Goal: Transaction & Acquisition: Book appointment/travel/reservation

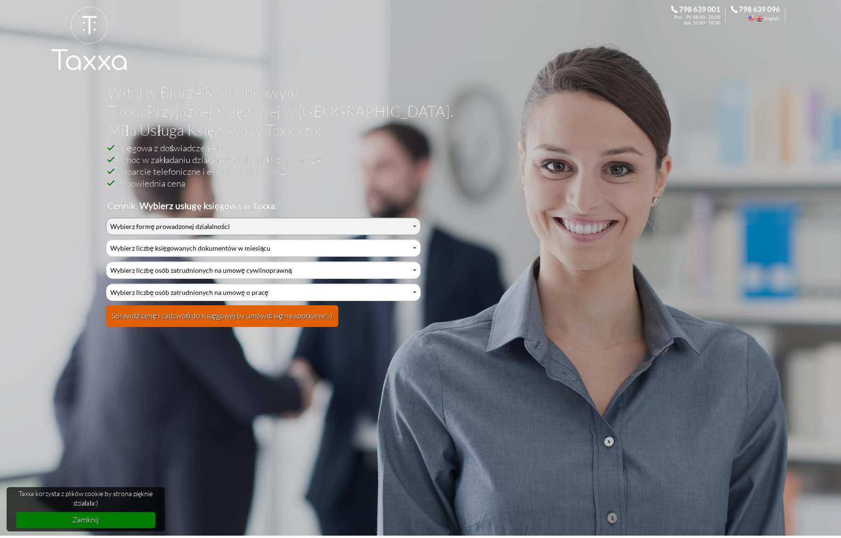
scroll to position [3, 0]
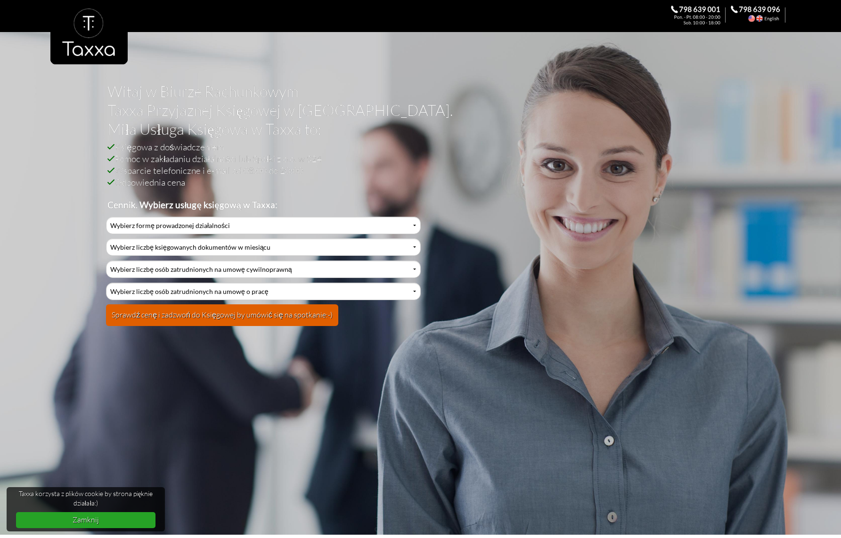
click at [75, 518] on link "Zamknij" at bounding box center [86, 520] width 140 height 16
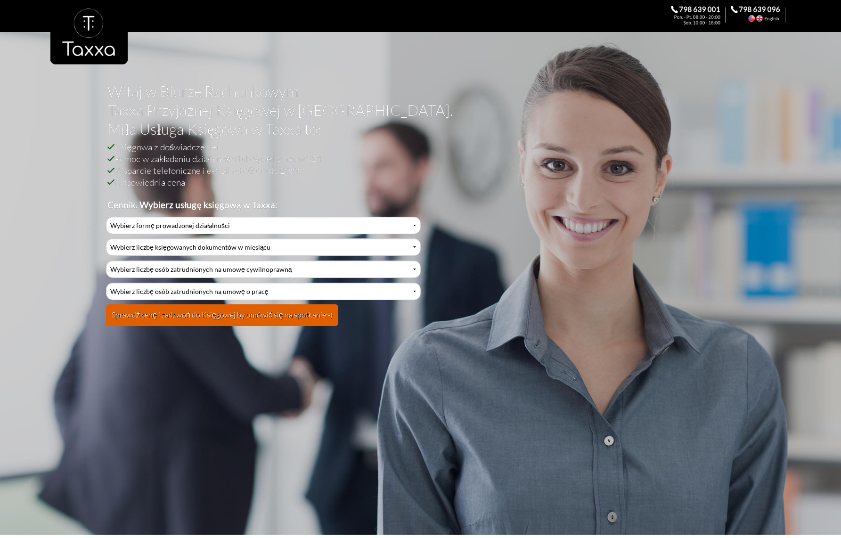
click at [290, 320] on button "Sprawdź cenę i zadzwoń do Księgowej by umówić się na spotkanie:-)" at bounding box center [222, 315] width 232 height 22
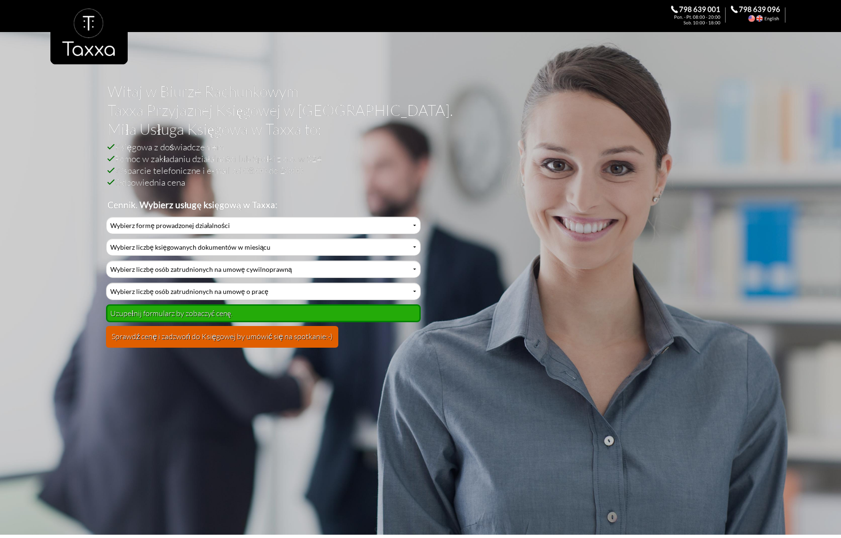
click at [231, 312] on div "Uzupełnij formularz by zobaczyć cenę." at bounding box center [263, 313] width 314 height 18
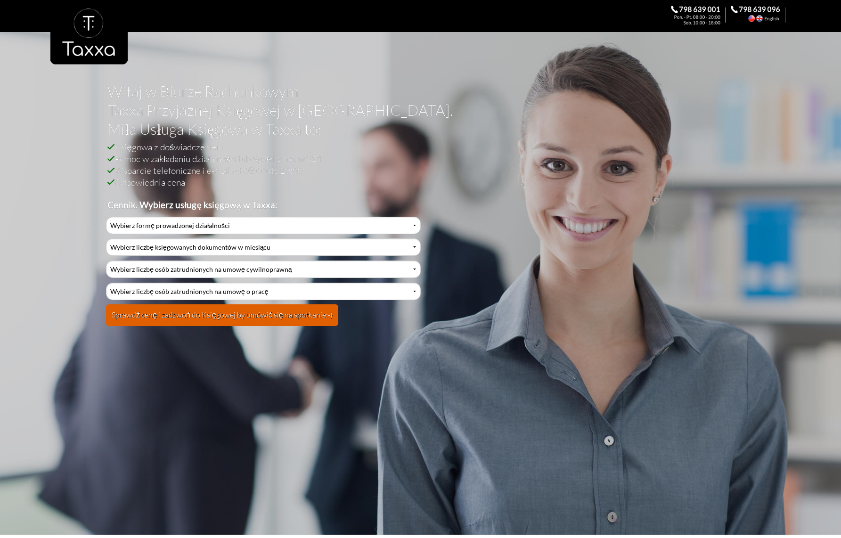
click at [231, 312] on button "Sprawdź cenę i zadzwoń do Księgowej by umówić się na spotkanie:-)" at bounding box center [222, 315] width 232 height 22
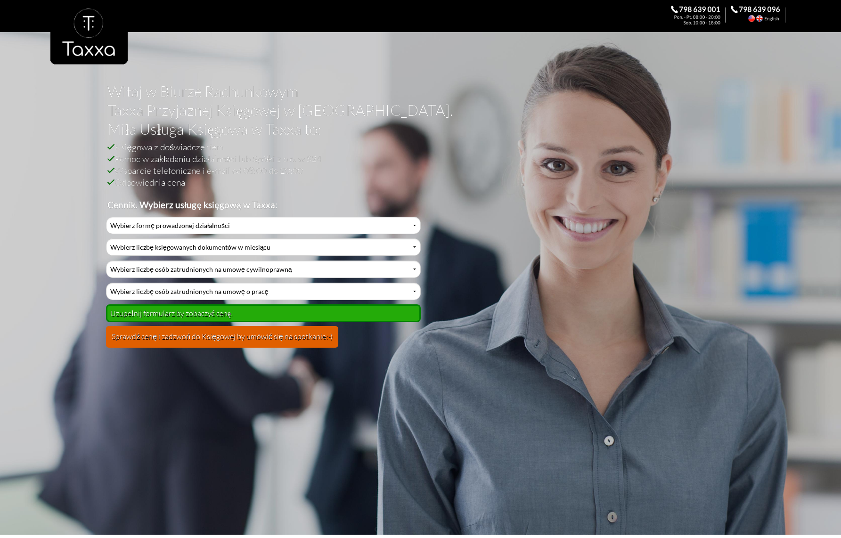
click at [214, 336] on button "Sprawdź cenę i zadzwoń do Księgowej by umówić się na spotkanie:-)" at bounding box center [222, 337] width 232 height 22
click at [270, 348] on form "Wybierz formę prowadzonej działalności Działalność jednoosobowa Działalność jed…" at bounding box center [263, 285] width 314 height 137
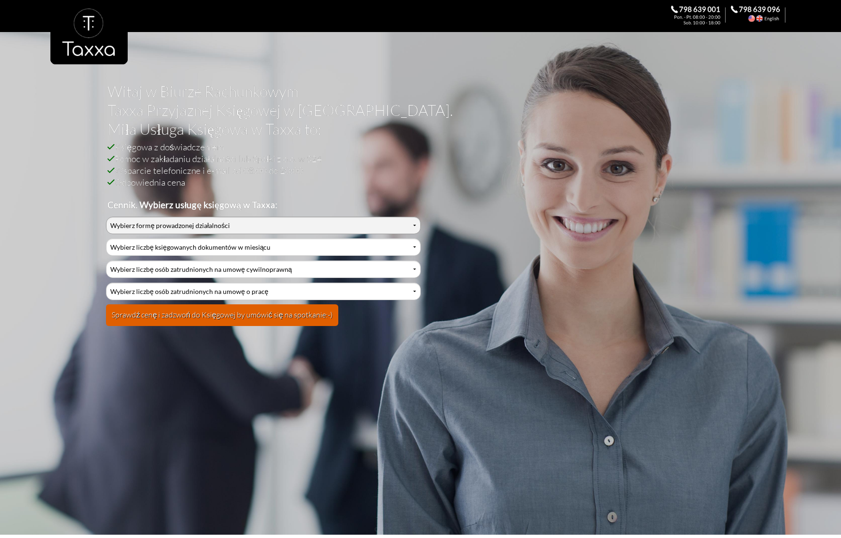
select select "0"
click at [85, 53] on link at bounding box center [88, 48] width 77 height 85
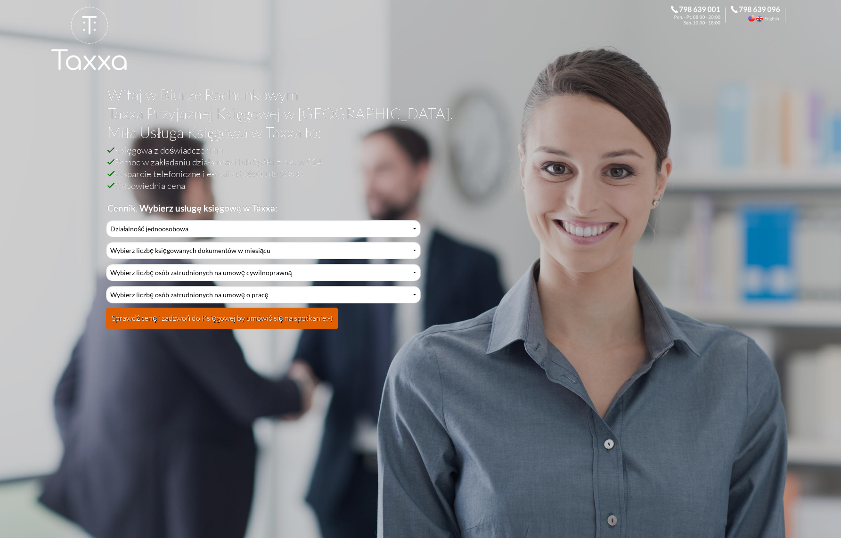
click at [704, 8] on div at bounding box center [701, 15] width 60 height 19
click at [756, 8] on div at bounding box center [761, 15] width 60 height 19
click at [736, 8] on div at bounding box center [761, 15] width 60 height 19
click at [190, 323] on button "Sprawdź cenę i zadzwoń do Księgowej by umówić się na spotkanie:-)" at bounding box center [222, 319] width 232 height 22
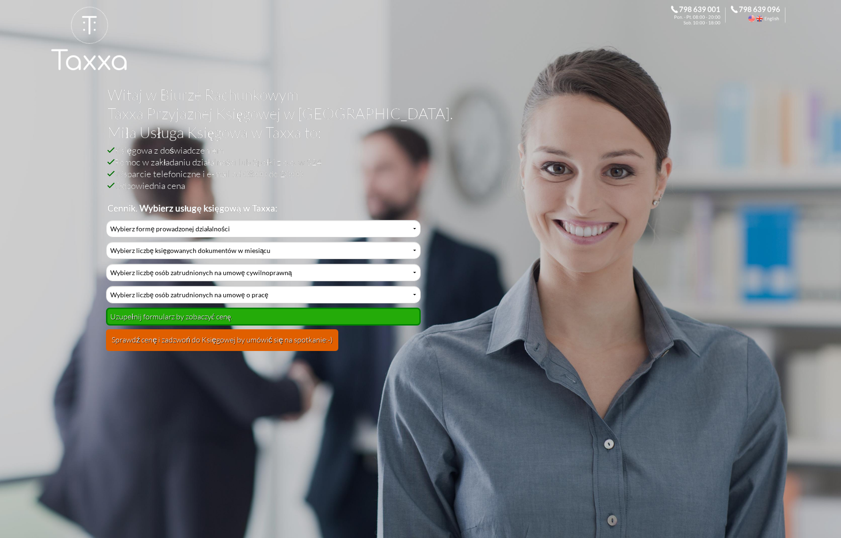
click at [287, 0] on div at bounding box center [420, 46] width 740 height 93
